Goal: Task Accomplishment & Management: Manage account settings

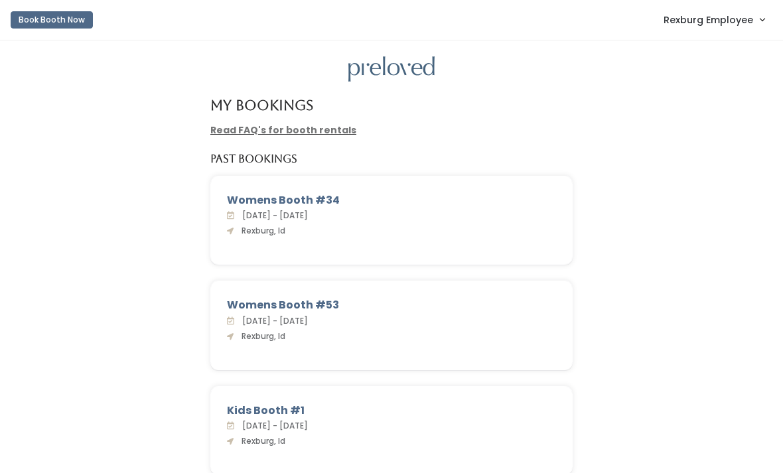
click at [34, 12] on button "Book Booth Now" at bounding box center [52, 19] width 82 height 17
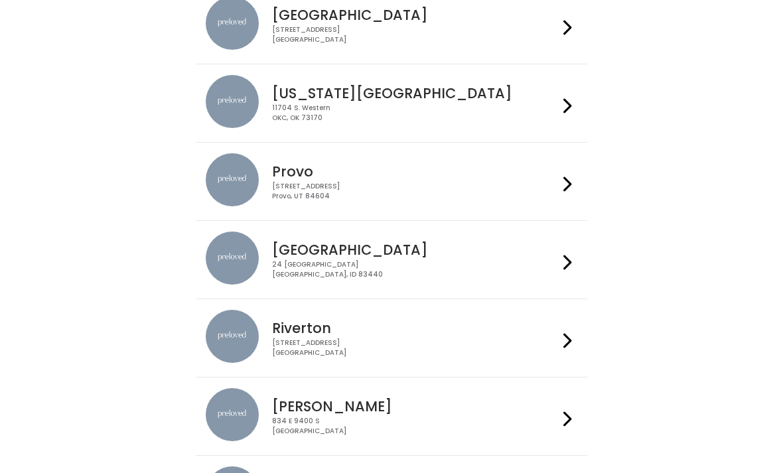
scroll to position [383, 0]
click at [242, 266] on img at bounding box center [232, 257] width 53 height 53
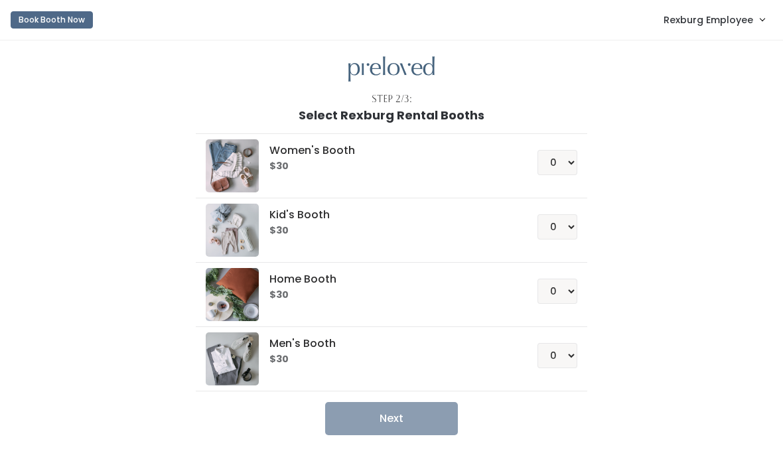
click at [720, 23] on span "Rexburg Employee" at bounding box center [708, 20] width 90 height 15
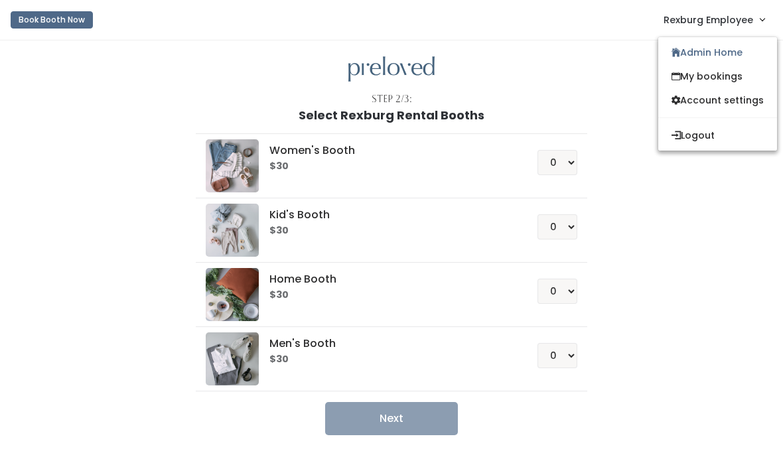
click at [724, 101] on link "Account settings" at bounding box center [717, 100] width 119 height 24
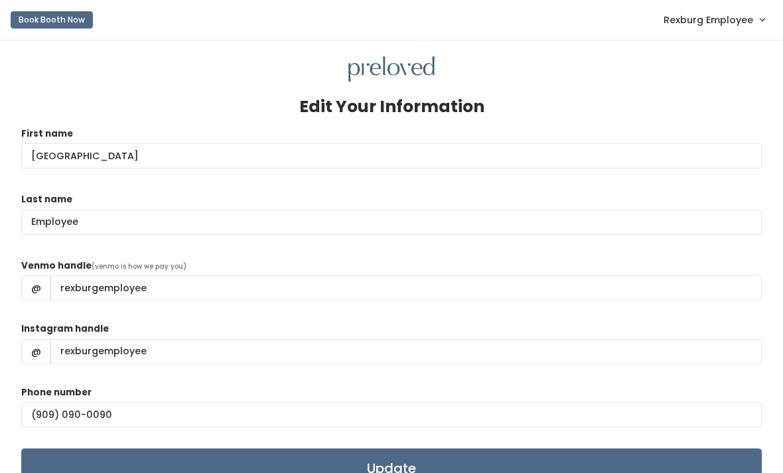
click at [718, 26] on span "Rexburg Employee" at bounding box center [708, 20] width 90 height 15
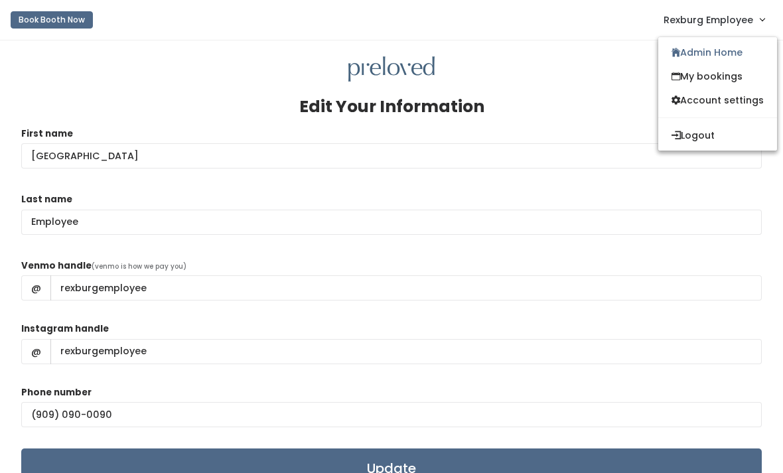
click at [743, 96] on link "Account settings" at bounding box center [717, 100] width 119 height 24
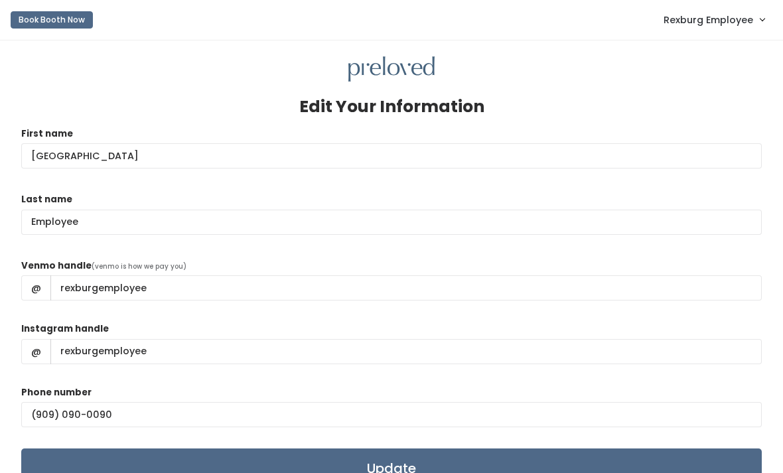
click at [700, 24] on span "Rexburg Employee" at bounding box center [708, 20] width 90 height 15
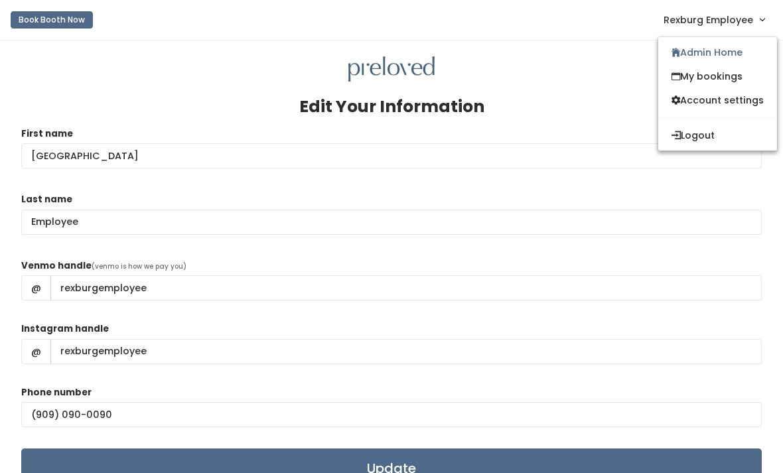
click at [690, 139] on button "Logout" at bounding box center [717, 135] width 119 height 24
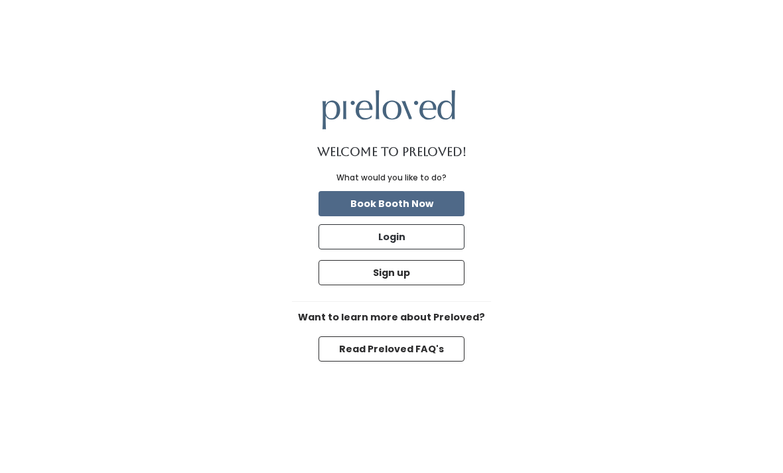
click at [346, 249] on button "Login" at bounding box center [391, 236] width 146 height 25
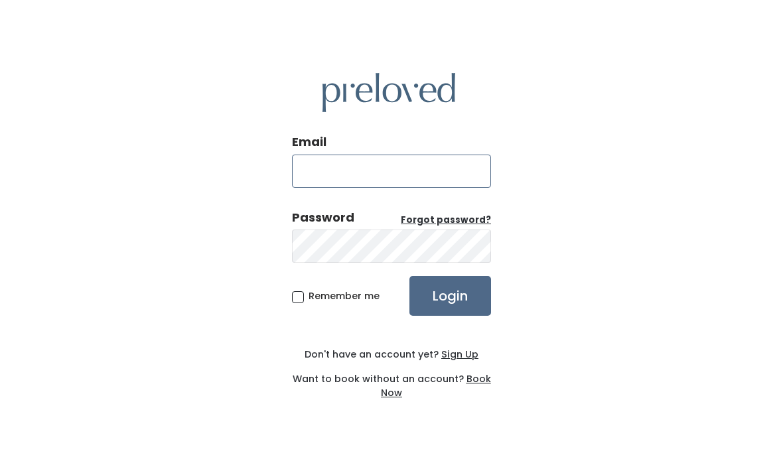
type input "rexburg.store@preloved.love"
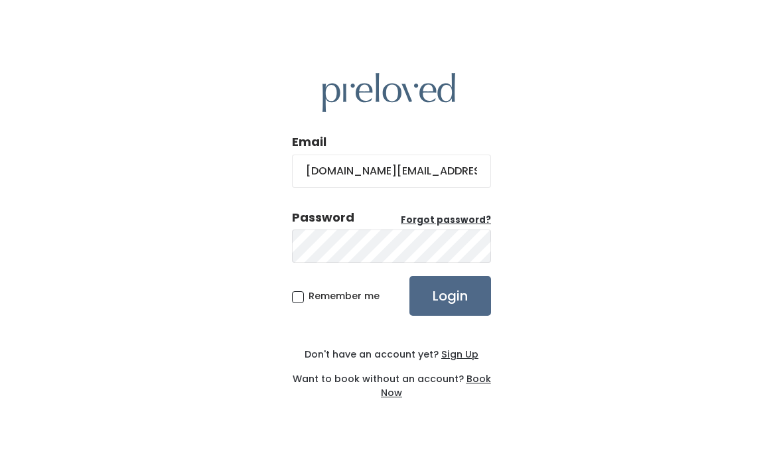
click at [450, 316] on input "Login" at bounding box center [450, 296] width 82 height 40
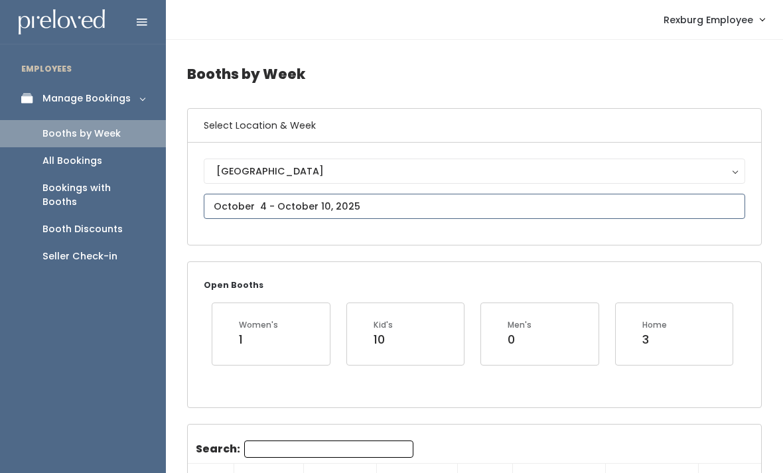
click at [246, 198] on input "text" at bounding box center [474, 206] width 541 height 25
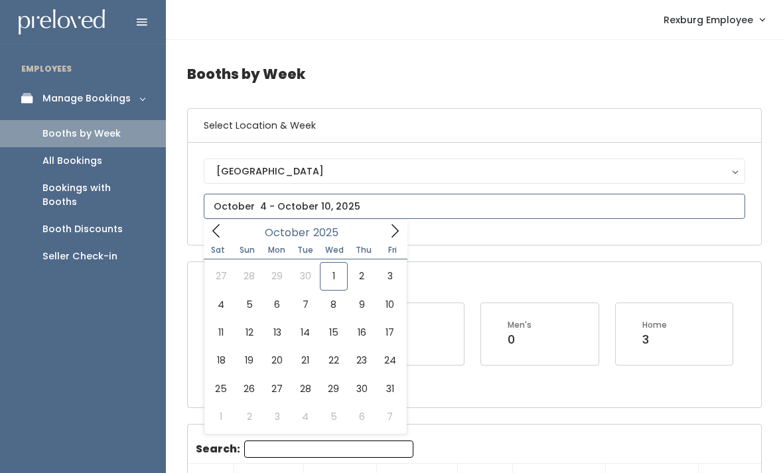
click at [251, 202] on input "text" at bounding box center [474, 206] width 541 height 25
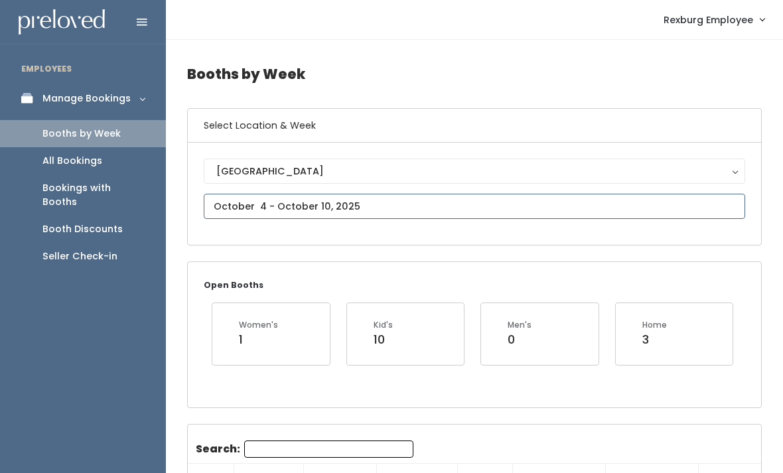
click at [251, 200] on input "text" at bounding box center [474, 206] width 541 height 25
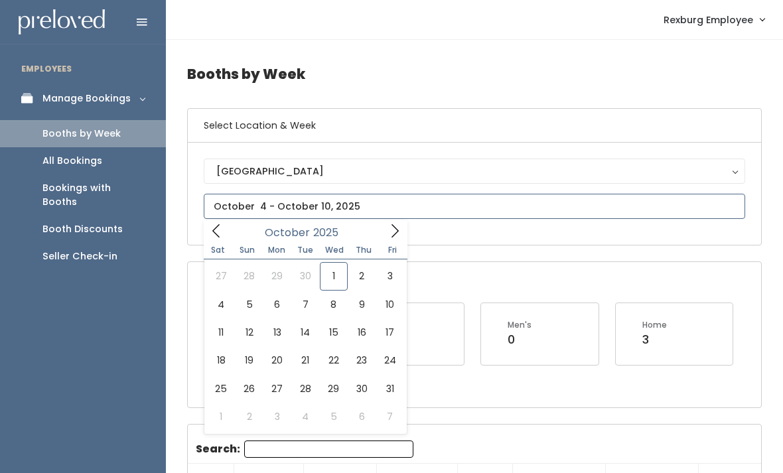
click at [223, 230] on icon at bounding box center [216, 231] width 15 height 15
type input "October 4 to October 10"
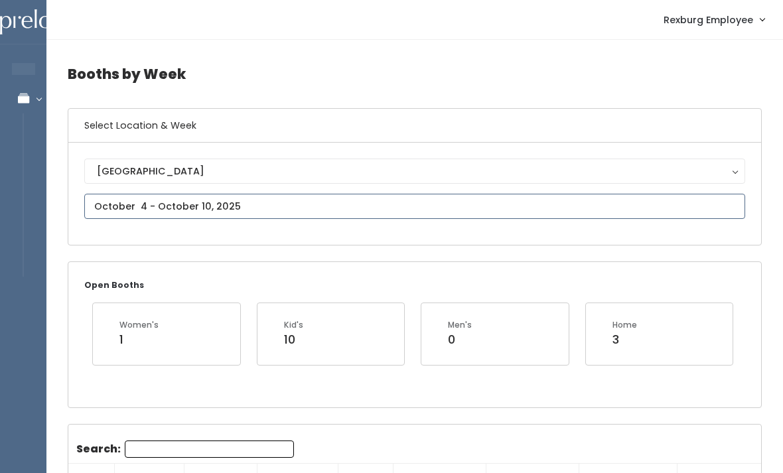
click at [113, 198] on input "text" at bounding box center [414, 206] width 661 height 25
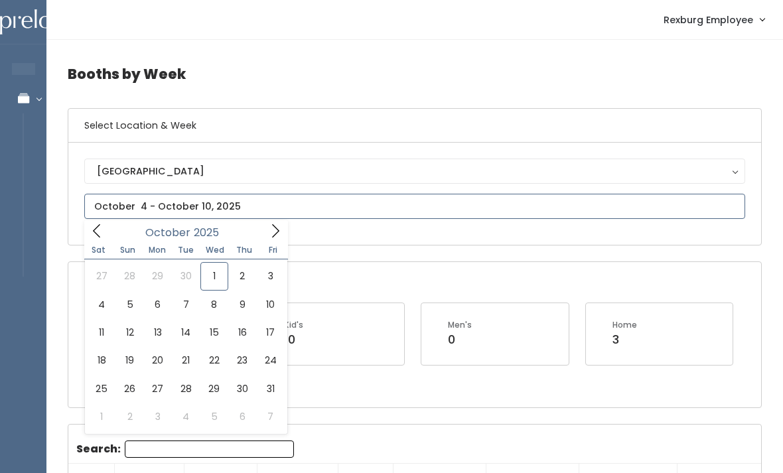
click at [96, 227] on icon at bounding box center [97, 231] width 15 height 15
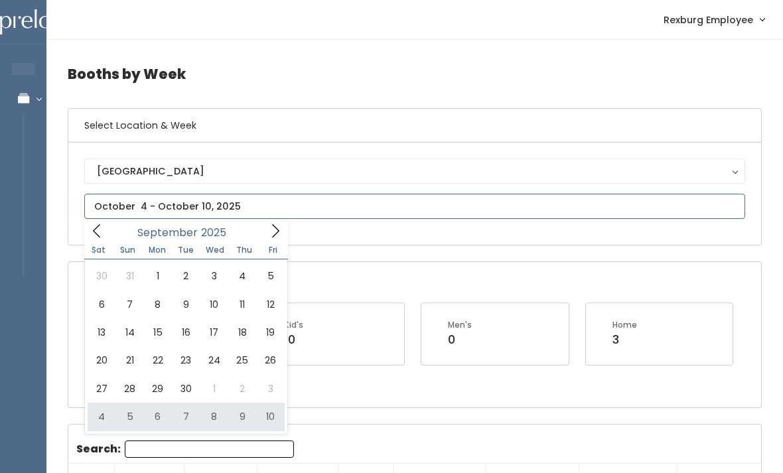
type input "[DATE] to [DATE]"
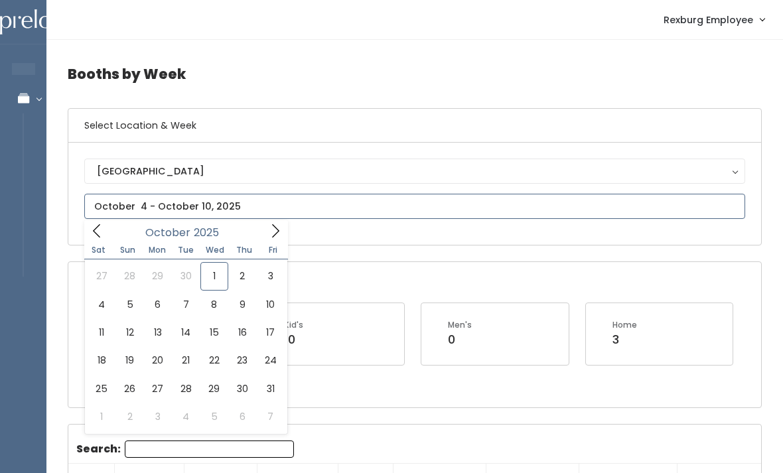
click at [92, 227] on icon at bounding box center [97, 231] width 15 height 15
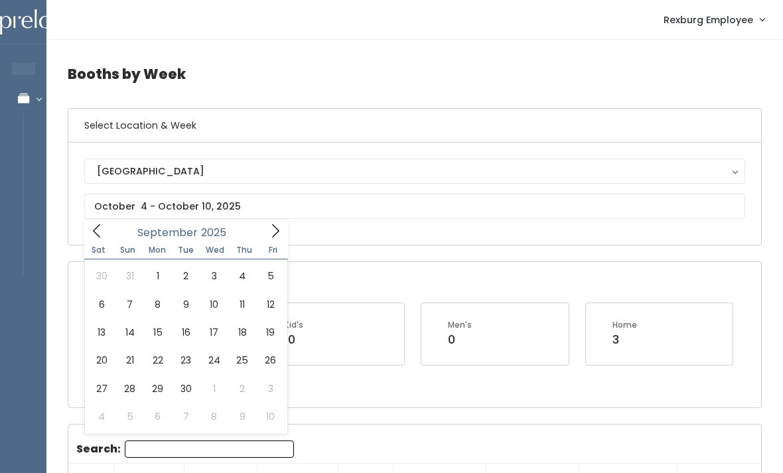
click at [382, 334] on div "Kid's 10" at bounding box center [330, 333] width 115 height 29
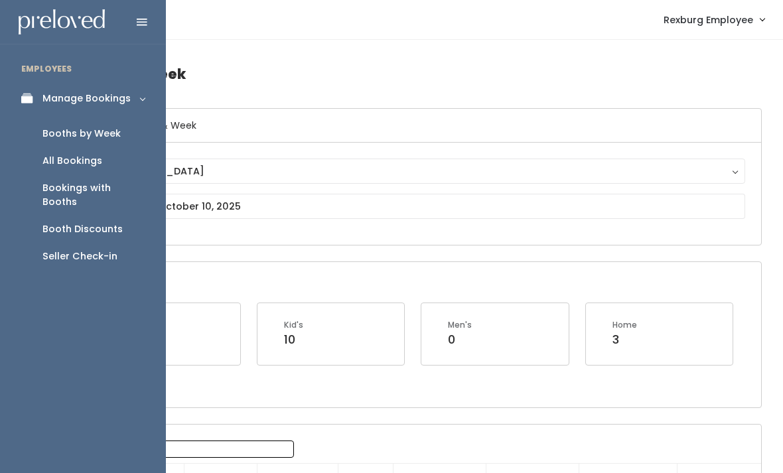
click at [39, 91] on link "Manage Bookings" at bounding box center [83, 99] width 166 height 30
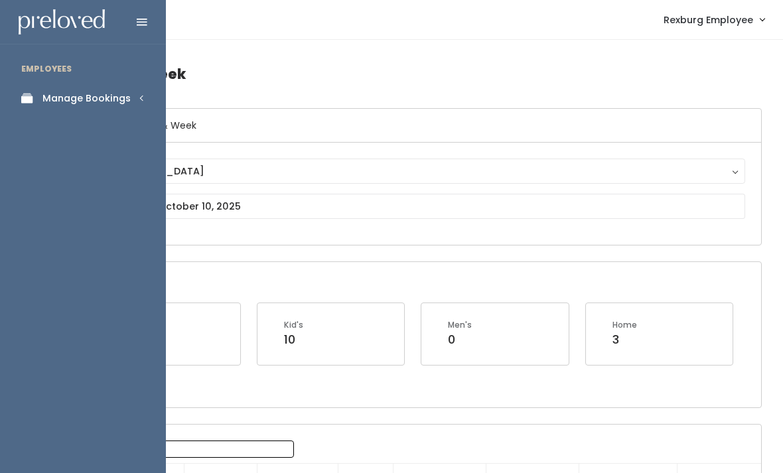
click at [72, 103] on div "Manage Bookings" at bounding box center [86, 99] width 88 height 14
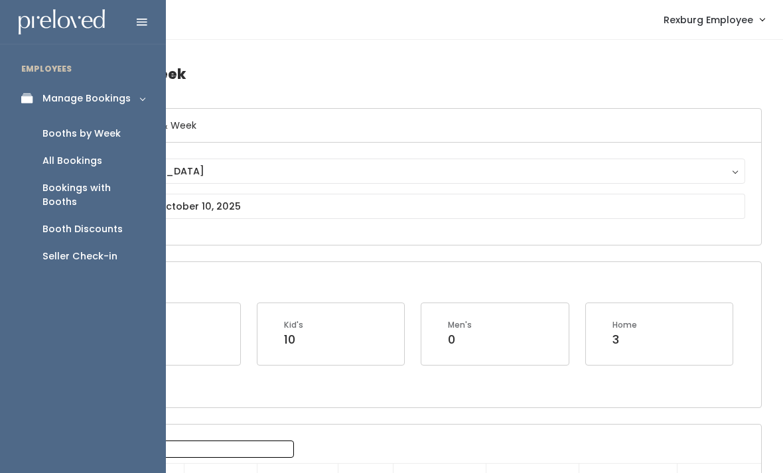
click at [50, 222] on div "Booth Discounts" at bounding box center [82, 229] width 80 height 14
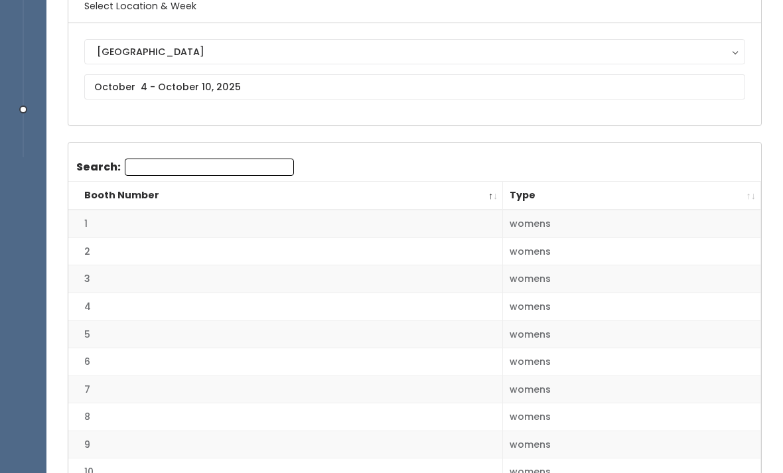
scroll to position [84, 0]
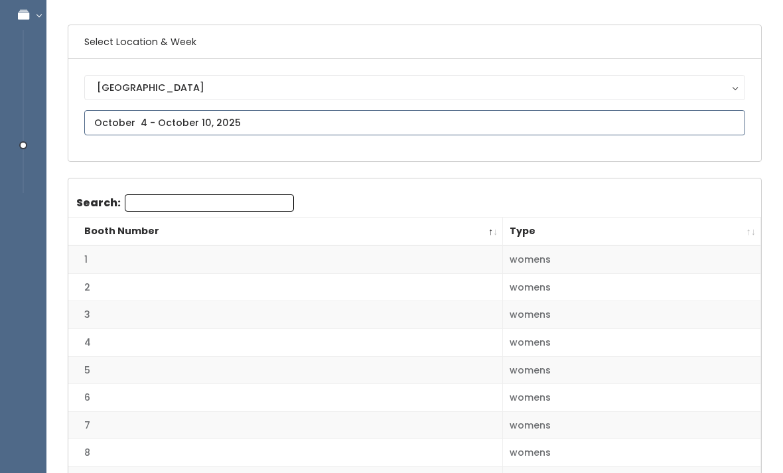
click at [488, 113] on input "text" at bounding box center [414, 122] width 661 height 25
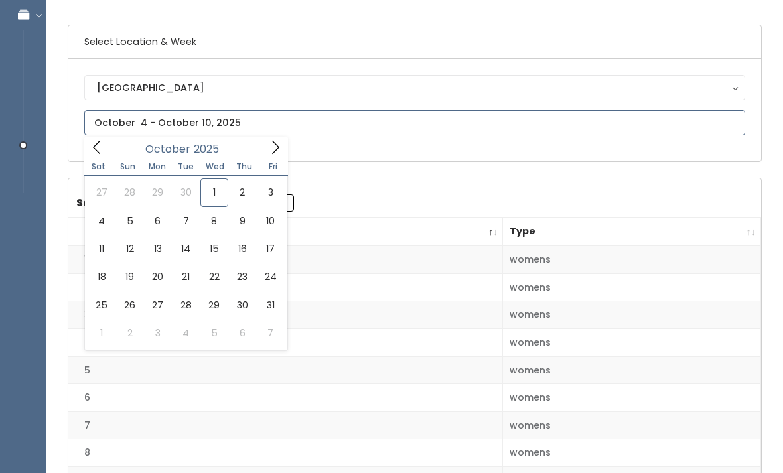
type input "September 27 to October 3"
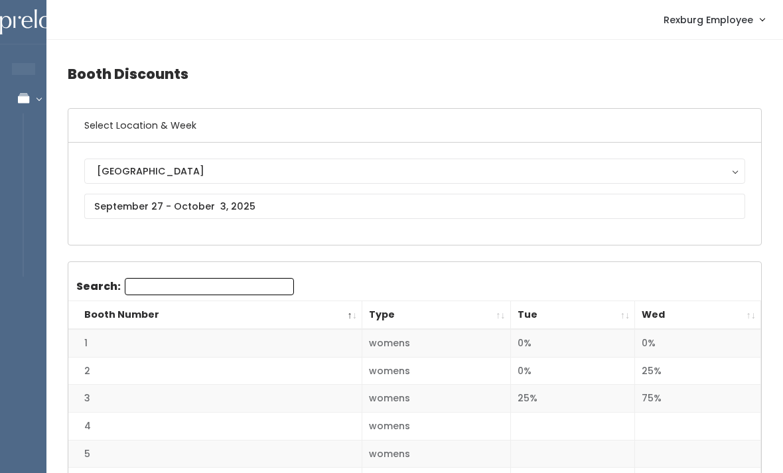
scroll to position [21, 0]
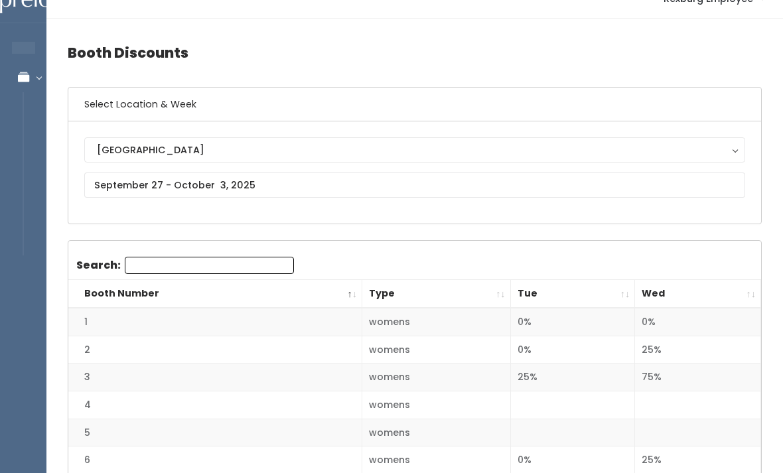
click at [755, 302] on th "Wed" at bounding box center [698, 294] width 126 height 29
click at [748, 294] on th "Wed" at bounding box center [698, 294] width 126 height 29
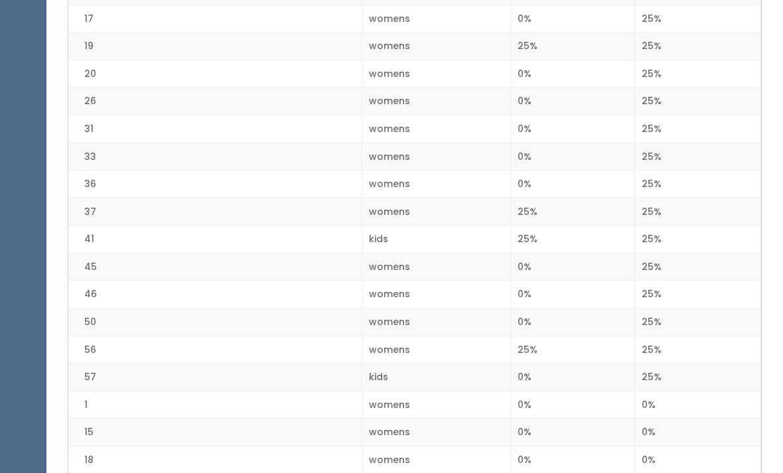
scroll to position [627, 0]
